Goal: Find specific fact: Find specific fact

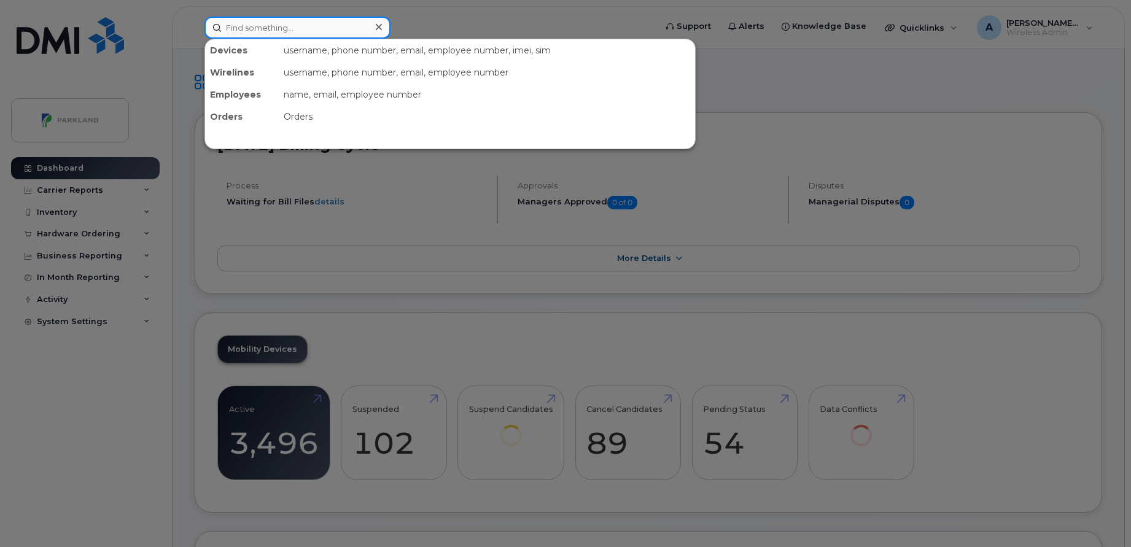
click at [314, 28] on input at bounding box center [297, 28] width 186 height 22
paste input "[PERSON_NAME]"
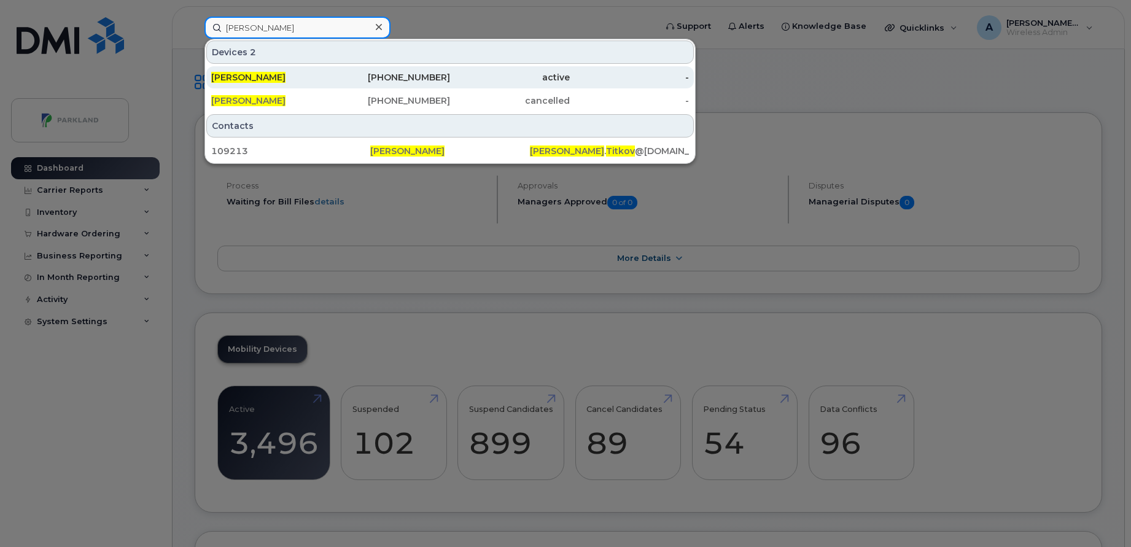
type input "[PERSON_NAME]"
click at [462, 71] on div "active" at bounding box center [510, 77] width 120 height 22
